Goal: Information Seeking & Learning: Learn about a topic

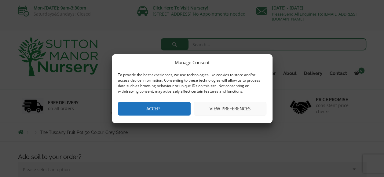
click at [160, 107] on button "Accept" at bounding box center [154, 109] width 73 height 14
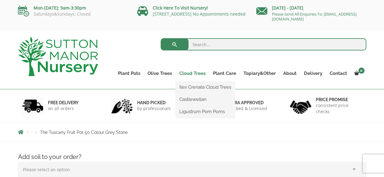
click at [196, 74] on link "Cloud Trees" at bounding box center [192, 73] width 34 height 9
click at [194, 87] on link "Ilex Crenata Cloud Trees" at bounding box center [204, 86] width 59 height 9
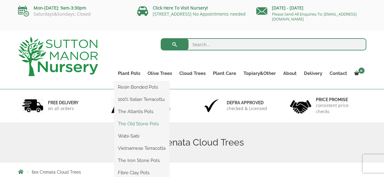
click at [139, 123] on link "The Old Stone Pots" at bounding box center [141, 123] width 55 height 9
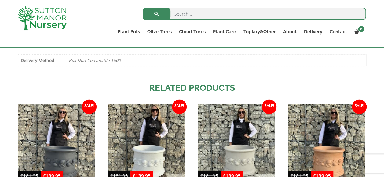
scroll to position [324, 0]
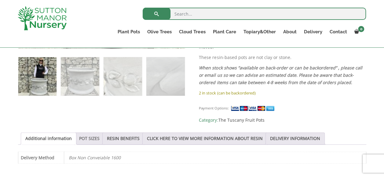
click at [90, 132] on link "POT SIZES" at bounding box center [89, 138] width 20 height 12
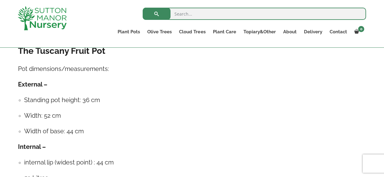
scroll to position [408, 0]
